Goal: Contribute content

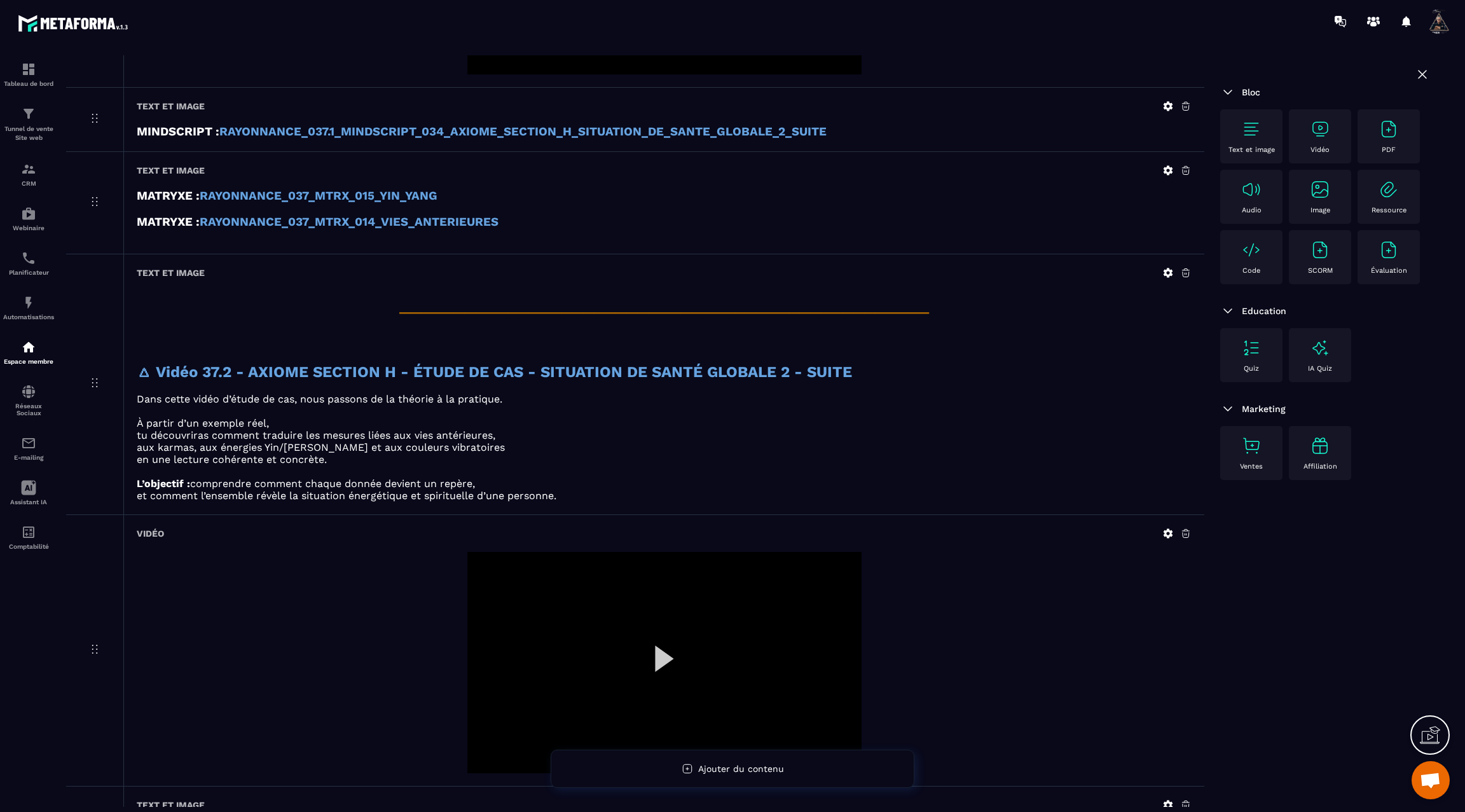
scroll to position [1755, 0]
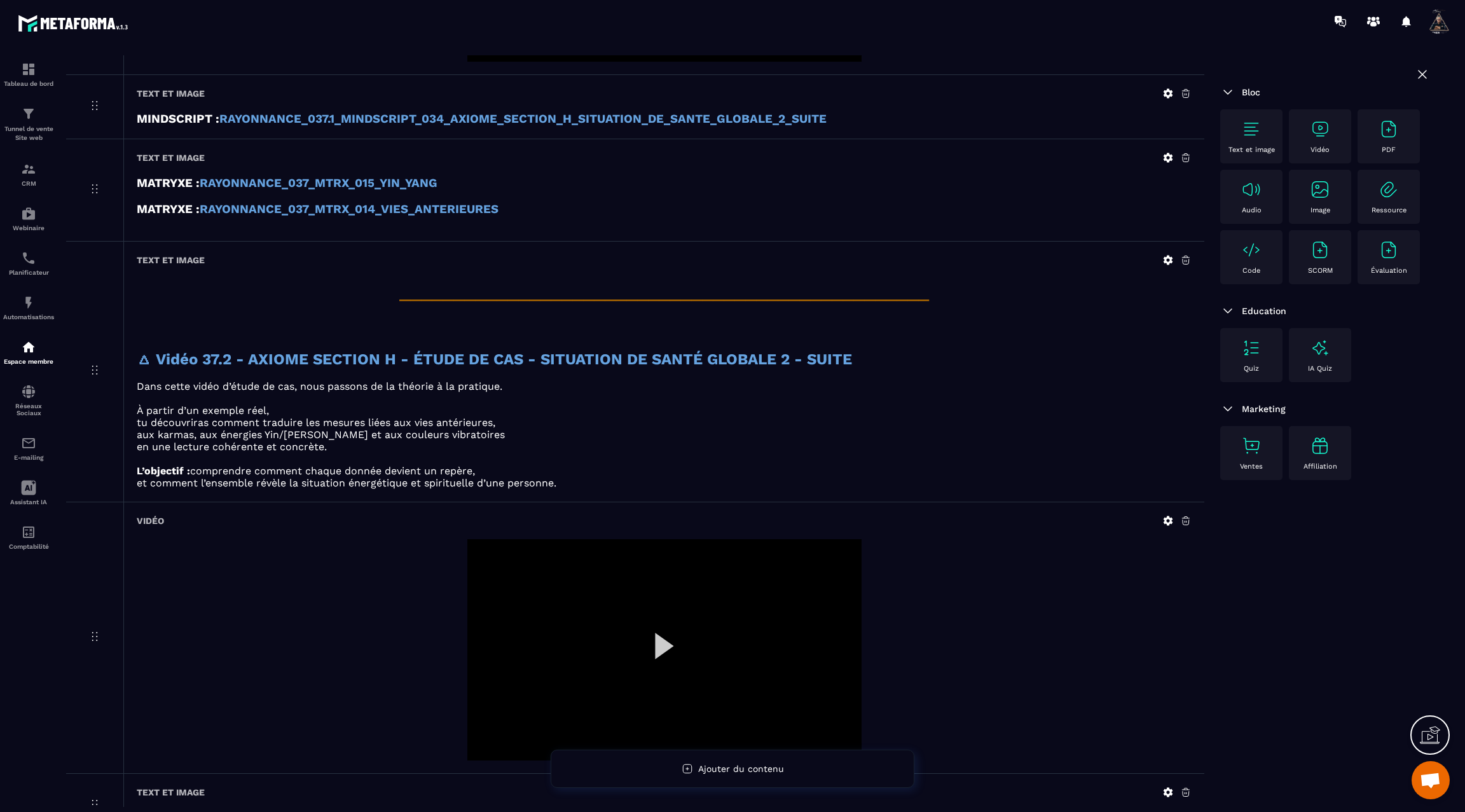
click at [663, 635] on div at bounding box center [664, 650] width 395 height 222
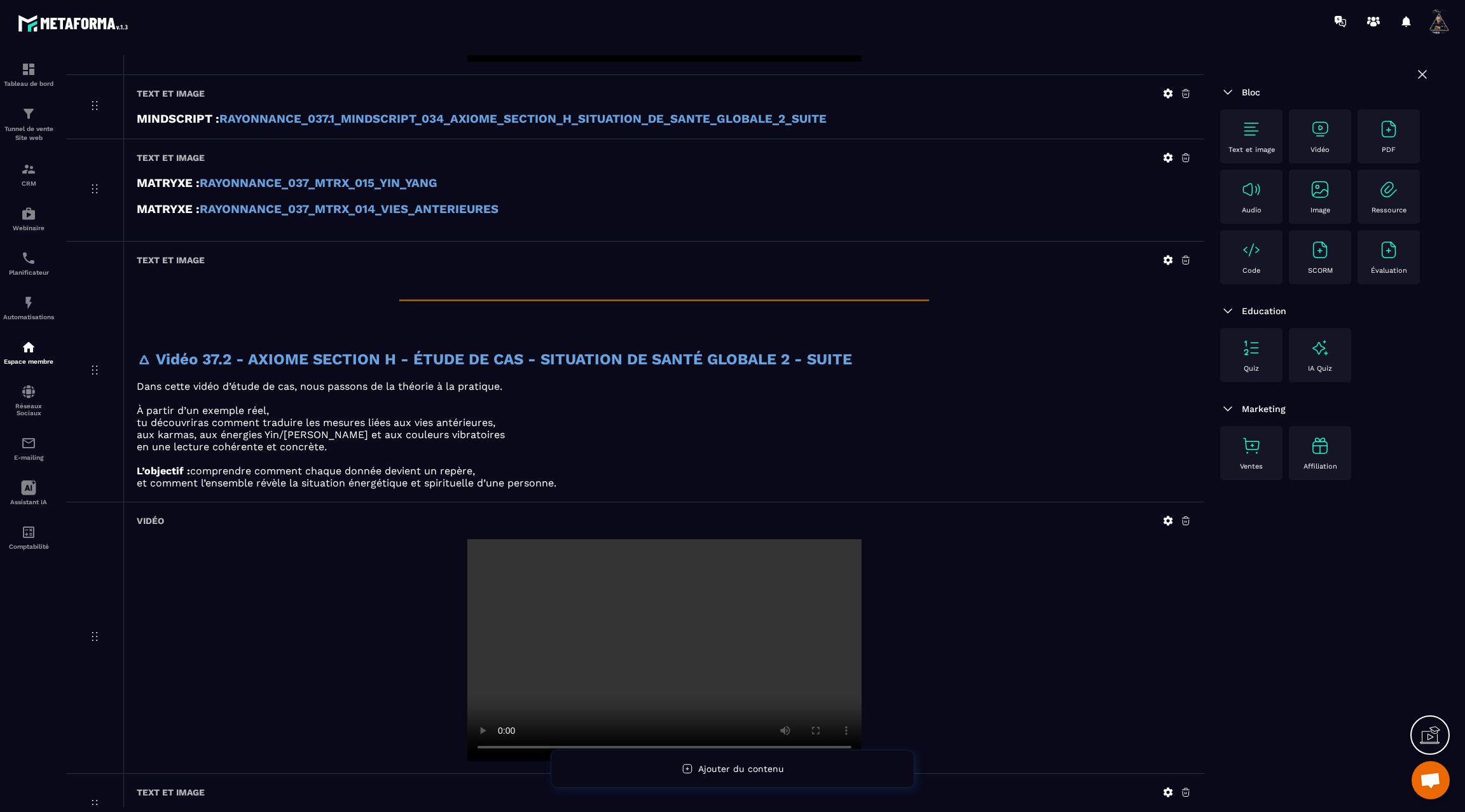
click at [460, 700] on div at bounding box center [664, 650] width 1055 height 222
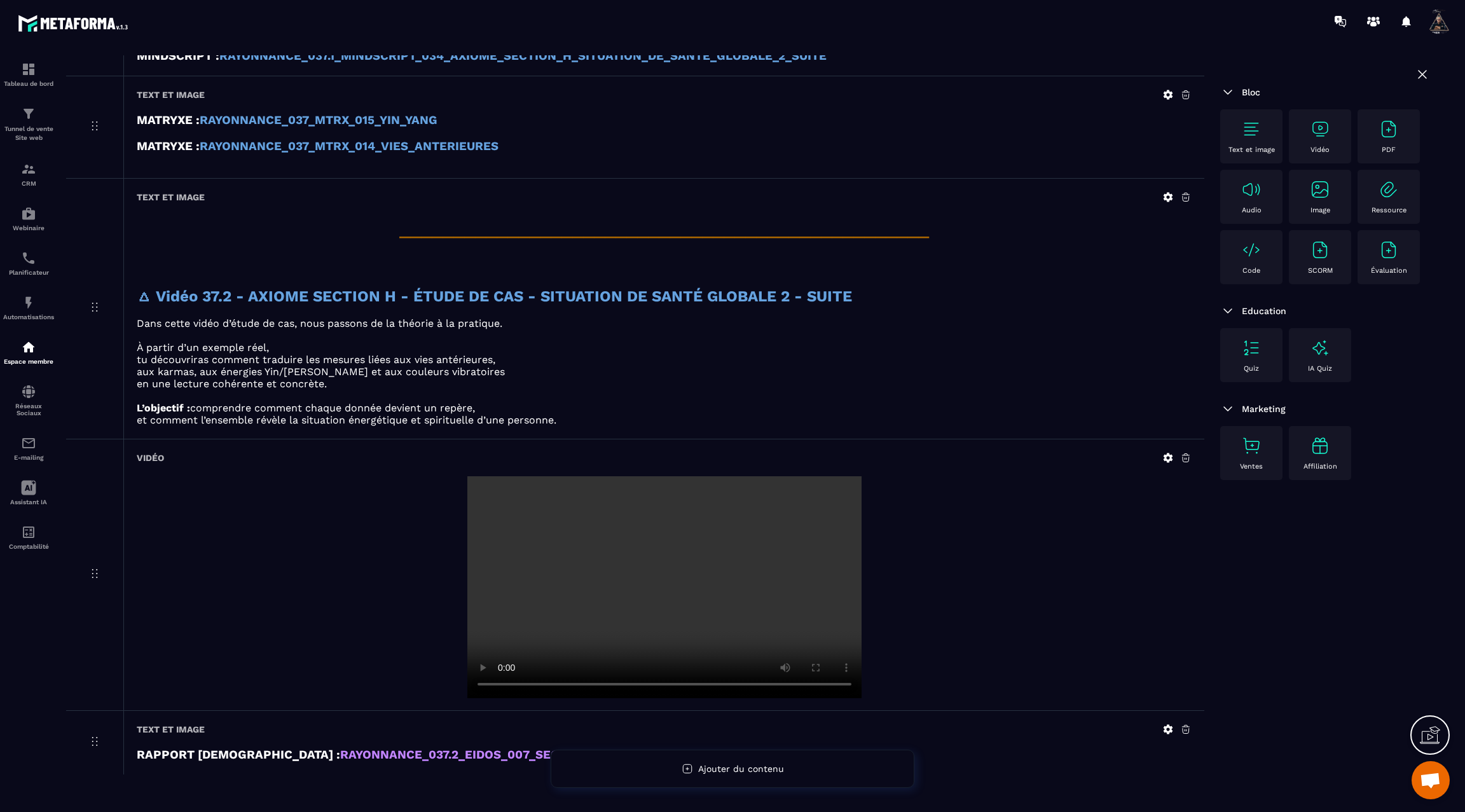
scroll to position [1837, 0]
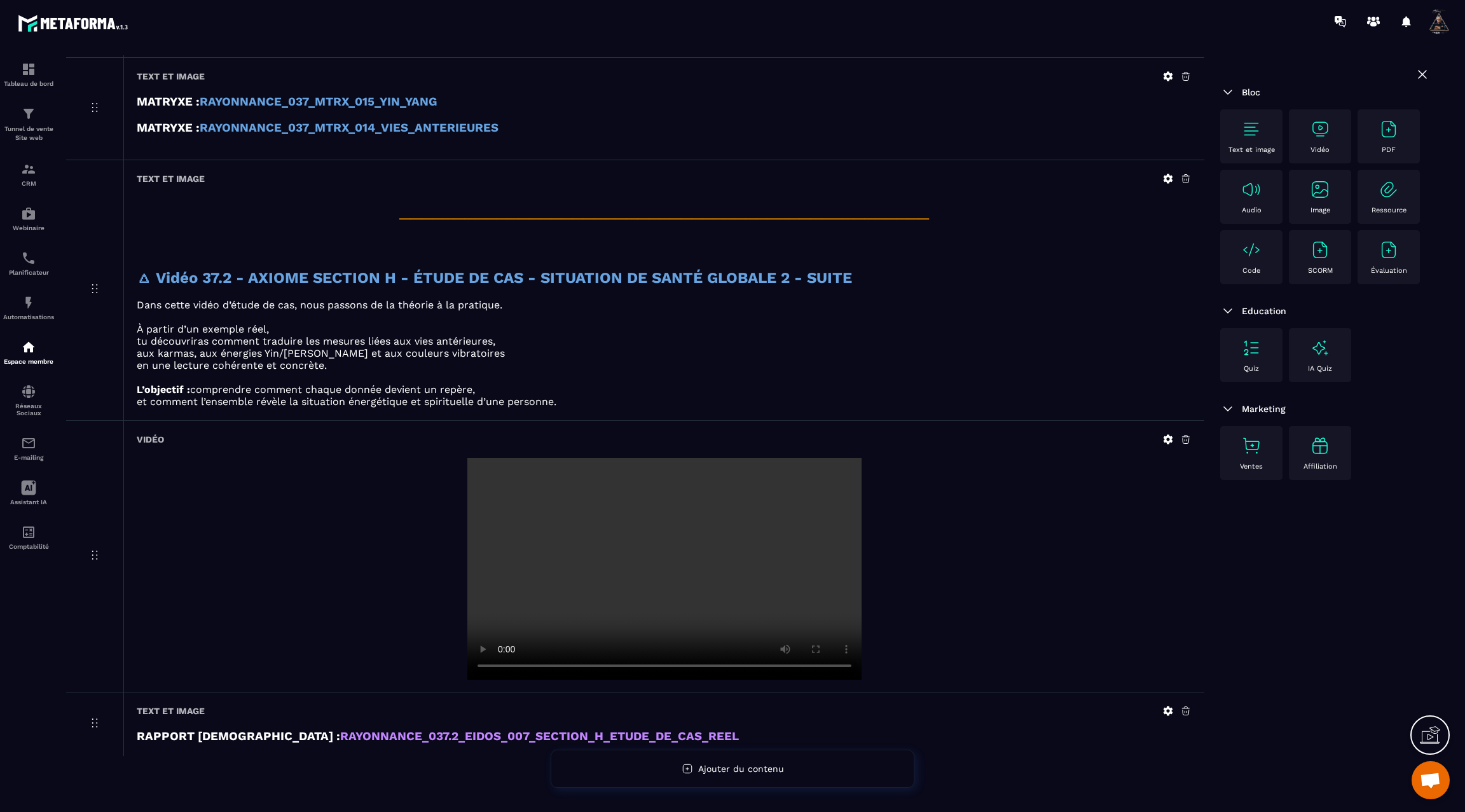
click at [1169, 705] on icon at bounding box center [1168, 710] width 11 height 11
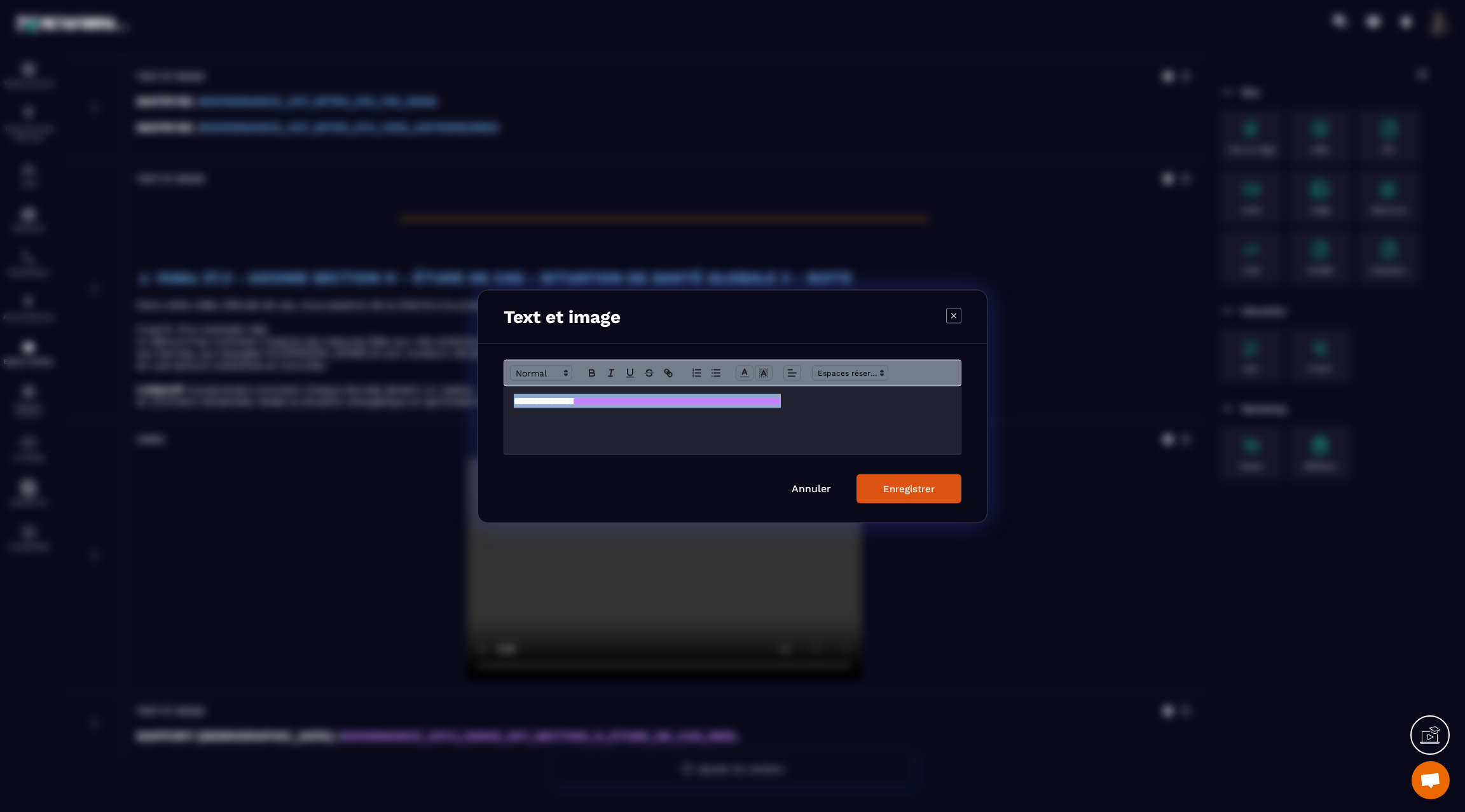
drag, startPoint x: 937, startPoint y: 406, endPoint x: 497, endPoint y: 397, distance: 440.1
click at [497, 397] on div "**********" at bounding box center [732, 432] width 509 height 179
copy h3 "**********"
click at [910, 501] on button "Enregistrer" at bounding box center [909, 488] width 105 height 29
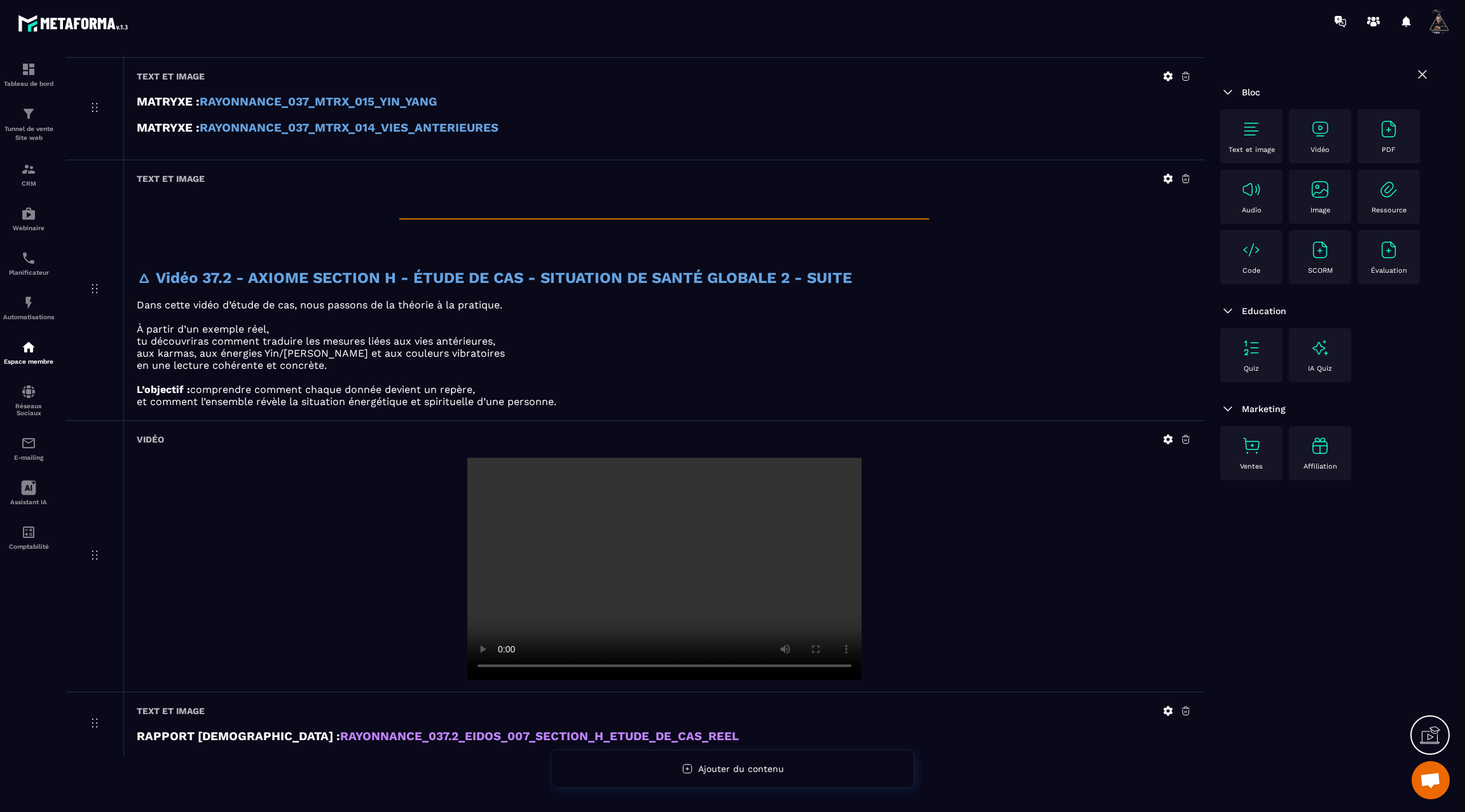
click at [632, 510] on video at bounding box center [664, 568] width 395 height 222
click at [1163, 433] on icon at bounding box center [1168, 438] width 11 height 11
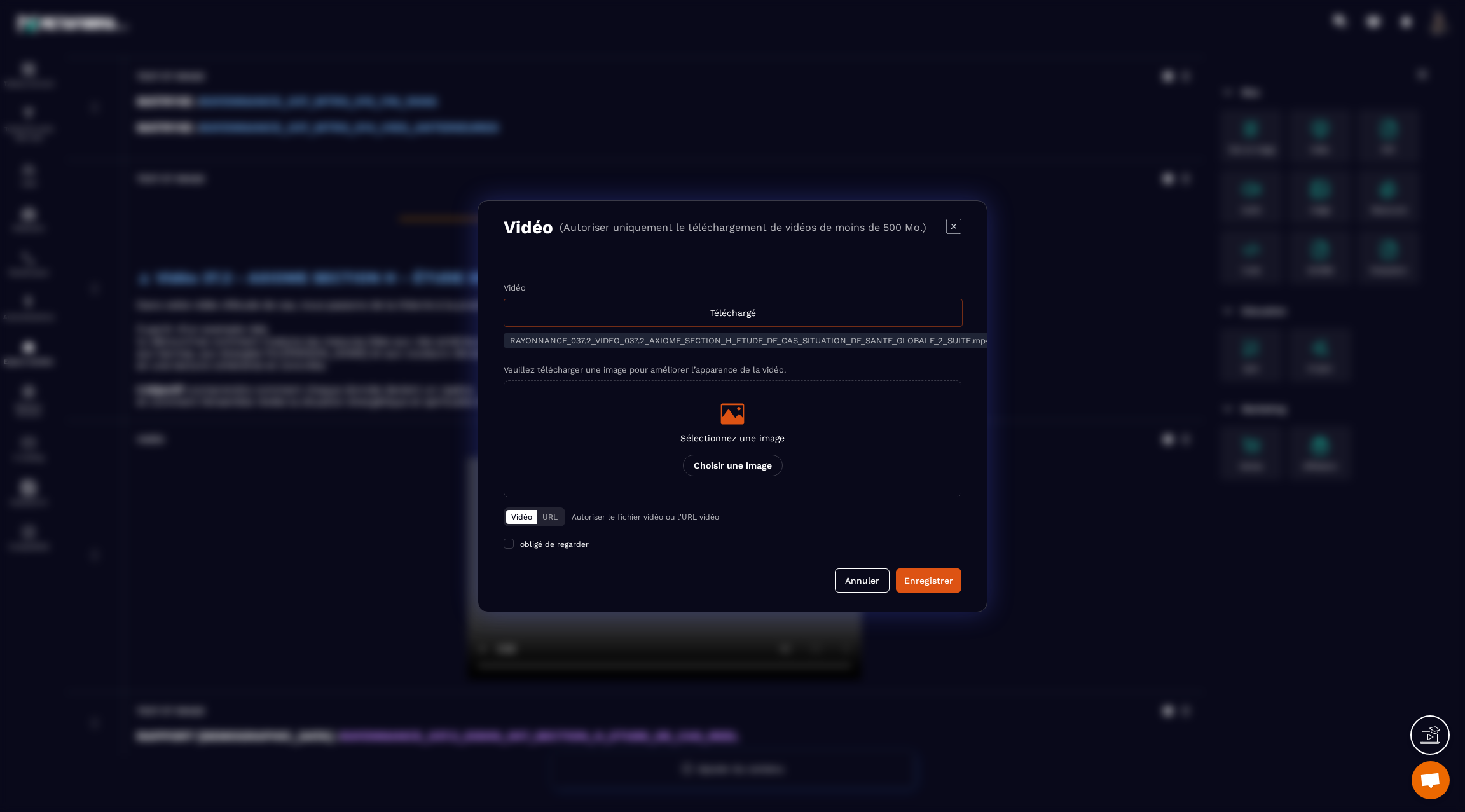
click at [704, 320] on div "Téléchargé" at bounding box center [733, 312] width 459 height 28
click at [0, 0] on input "Vidéo Téléchargé" at bounding box center [0, 0] width 0 height 0
click at [931, 586] on button "Enregistrer" at bounding box center [929, 580] width 66 height 24
